Goal: Book appointment/travel/reservation

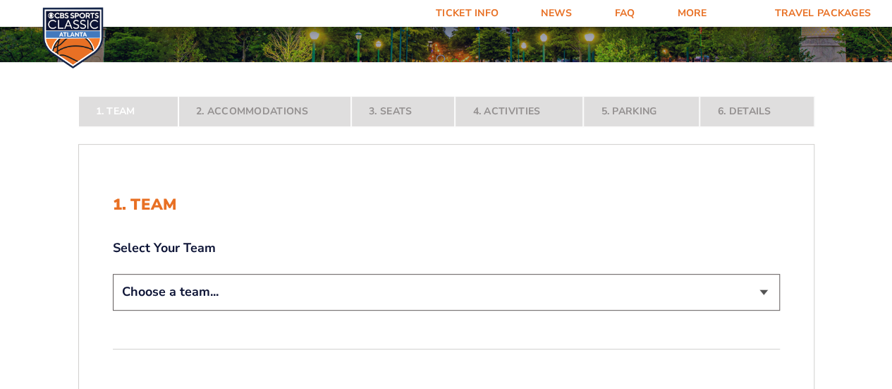
scroll to position [212, 0]
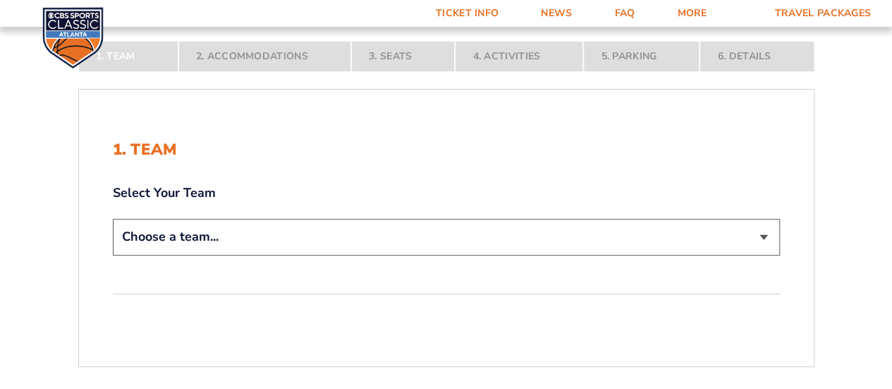
drag, startPoint x: 764, startPoint y: 237, endPoint x: 754, endPoint y: 233, distance: 10.7
click at [764, 237] on select "Choose a team... [US_STATE] Wildcats [US_STATE] State Buckeyes [US_STATE] Tar H…" at bounding box center [446, 237] width 667 height 36
select select "12956"
click at [113, 255] on select "Choose a team... [US_STATE] Wildcats [US_STATE] State Buckeyes [US_STATE] Tar H…" at bounding box center [446, 237] width 667 height 36
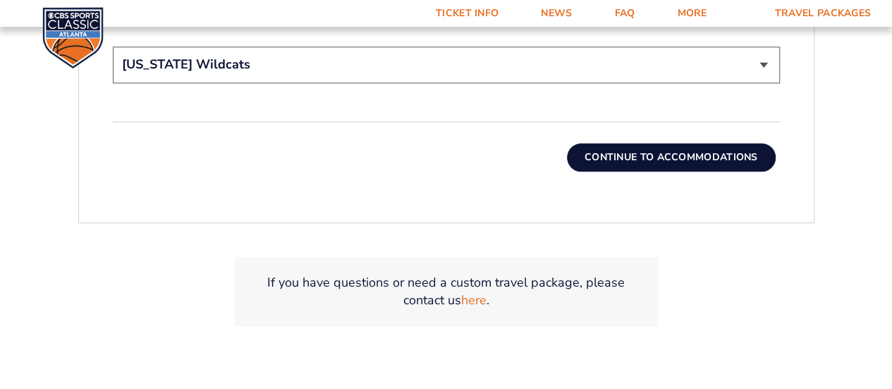
scroll to position [494, 0]
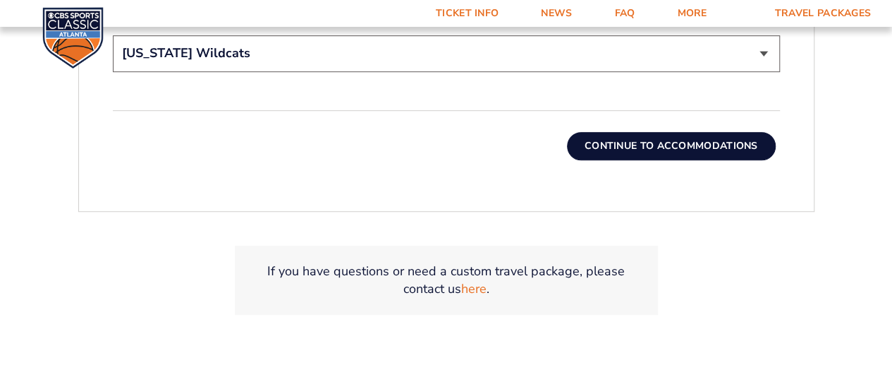
click at [606, 149] on button "Continue To Accommodations" at bounding box center [671, 146] width 209 height 28
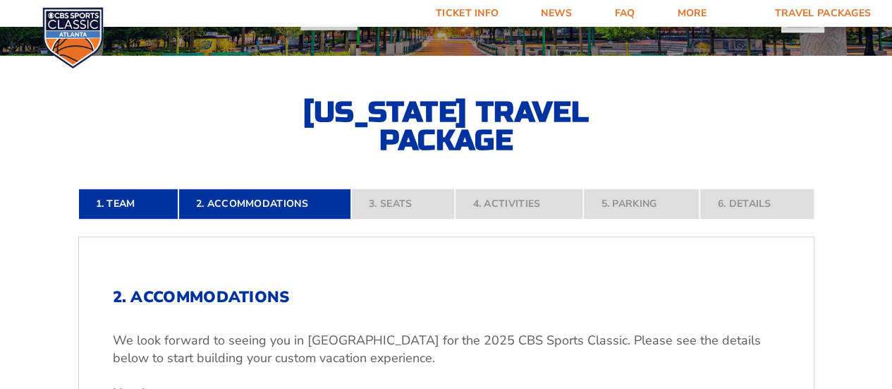
scroll to position [254, 0]
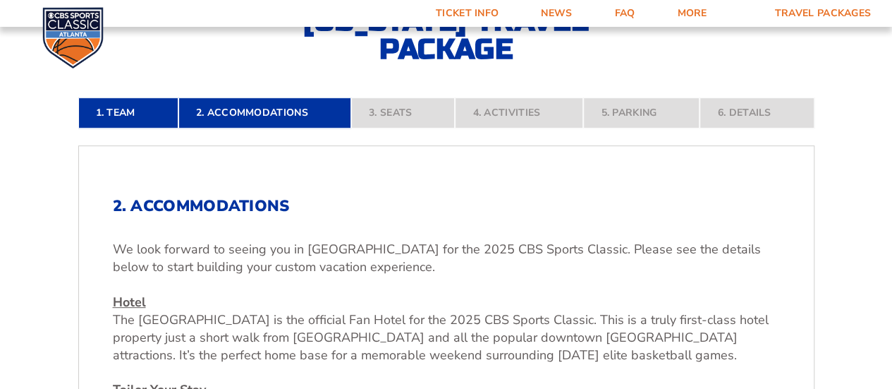
click at [398, 112] on nav "1. Team 2. Accommodations 3. Seats 4. Activities 5. Parking 6. Details" at bounding box center [446, 112] width 736 height 31
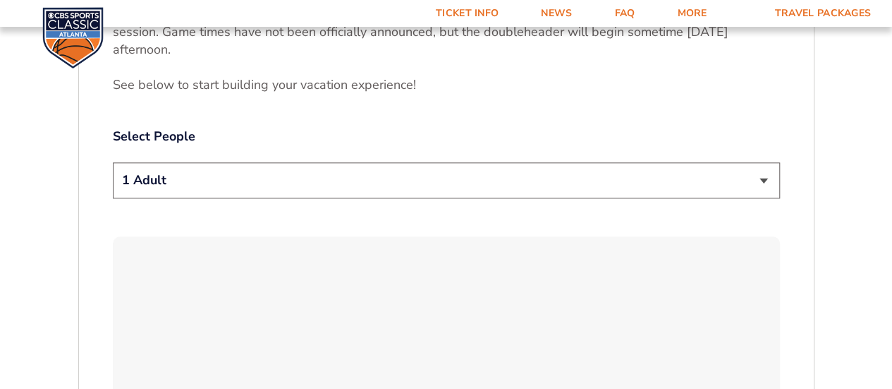
scroll to position [747, 0]
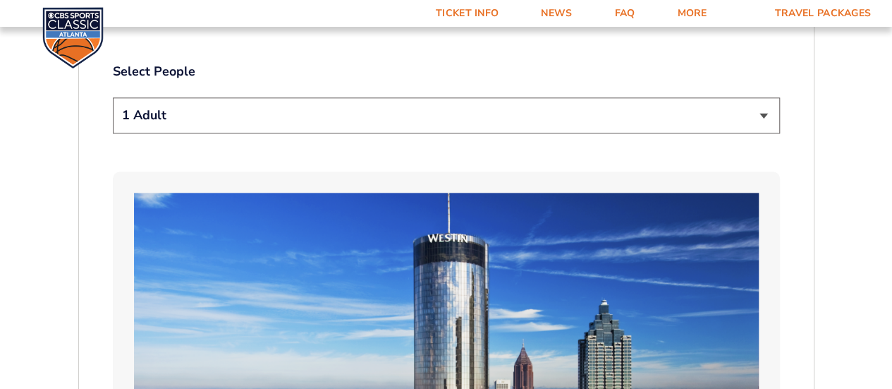
click at [769, 97] on select "1 Adult 2 Adults 3 Adults 4 Adults 2 Adults + 1 Child 2 Adults + 2 Children 2 A…" at bounding box center [446, 115] width 667 height 36
click at [113, 97] on select "1 Adult 2 Adults 3 Adults 4 Adults 2 Adults + 1 Child 2 Adults + 2 Children 2 A…" at bounding box center [446, 115] width 667 height 36
click at [763, 97] on select "1 Adult 2 Adults 3 Adults 4 Adults 2 Adults + 1 Child 2 Adults + 2 Children 2 A…" at bounding box center [446, 115] width 667 height 36
select select "2 Adults + 2 Children"
click at [113, 97] on select "1 Adult 2 Adults 3 Adults 4 Adults 2 Adults + 1 Child 2 Adults + 2 Children 2 A…" at bounding box center [446, 115] width 667 height 36
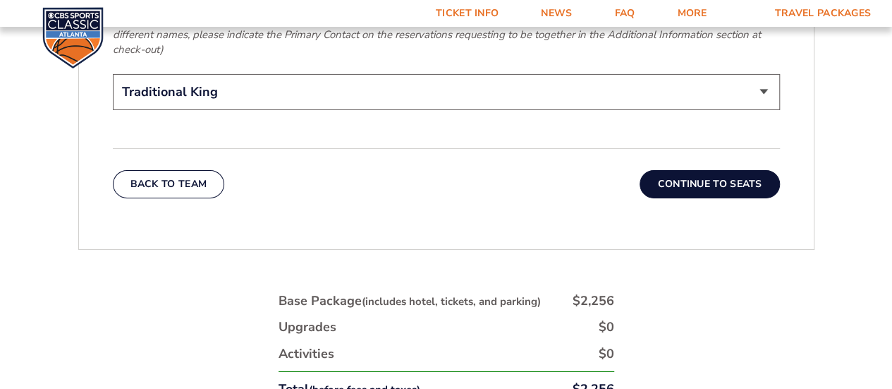
scroll to position [2299, 0]
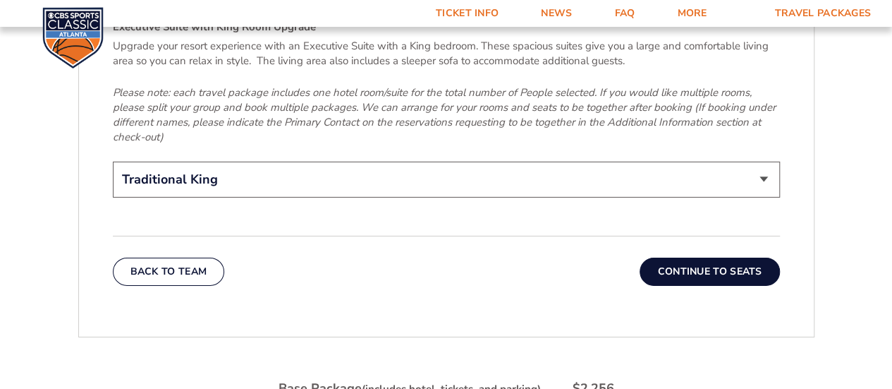
click at [699, 257] on button "Continue To Seats" at bounding box center [710, 271] width 140 height 28
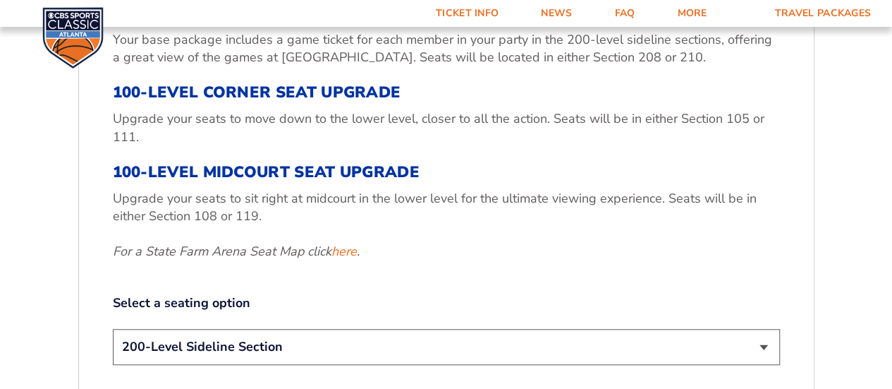
scroll to position [536, 0]
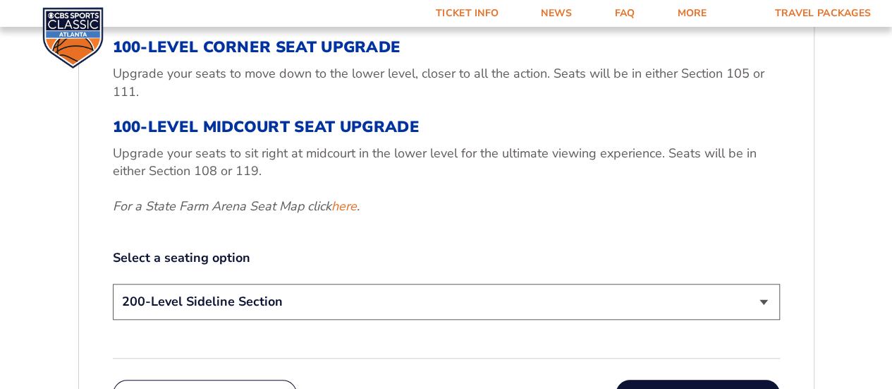
click at [762, 297] on select "200-Level Sideline Section 100-Level Corner Seat Upgrade (+$120 per person) 100…" at bounding box center [446, 301] width 667 height 36
